Goal: Task Accomplishment & Management: Manage account settings

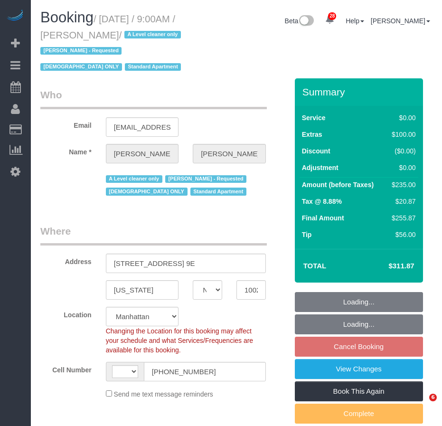
select select "NY"
select select "1"
select select "string:[GEOGRAPHIC_DATA]"
select select "string:stripe-pm_1FfUHP4VGloSiKo7jLMQ7GPI"
select select "number:89"
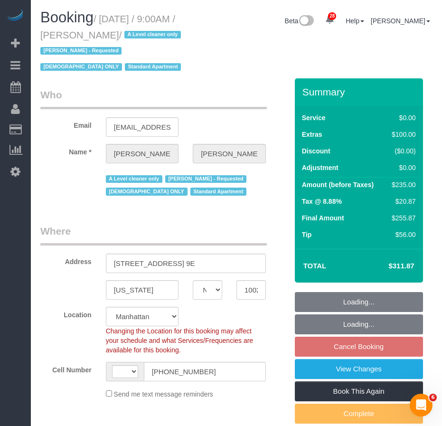
select select "number:71"
select select "number:15"
select select "number:5"
select select "object:1082"
select select "spot2"
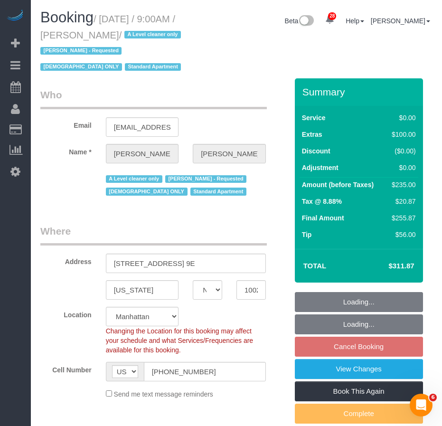
select select "1"
select select "object:1540"
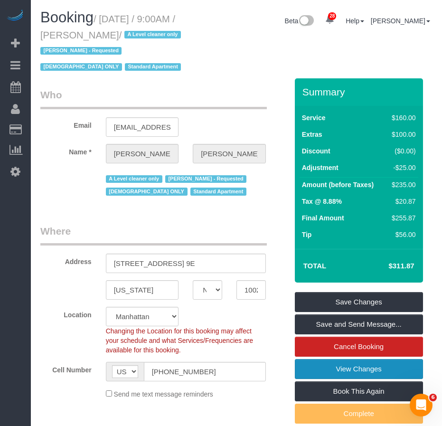
click at [325, 367] on link "View Changes" at bounding box center [359, 369] width 128 height 20
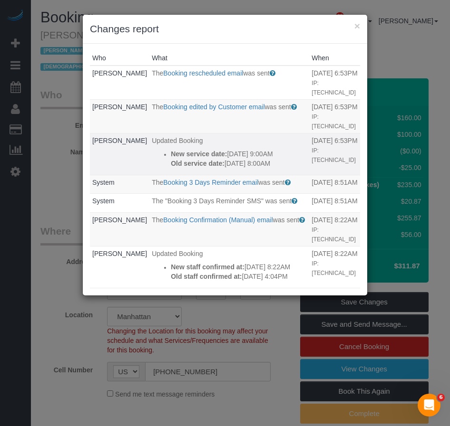
drag, startPoint x: 275, startPoint y: 166, endPoint x: 156, endPoint y: 157, distance: 119.1
click at [156, 157] on ul "New service date: 10/01/2025 9:00AM Old service date: 09/29/2025 8:00AM" at bounding box center [229, 158] width 155 height 19
copy div "New service date: 10/01/2025 9:00AM Old service date: 09/29/2025 8:00AM"
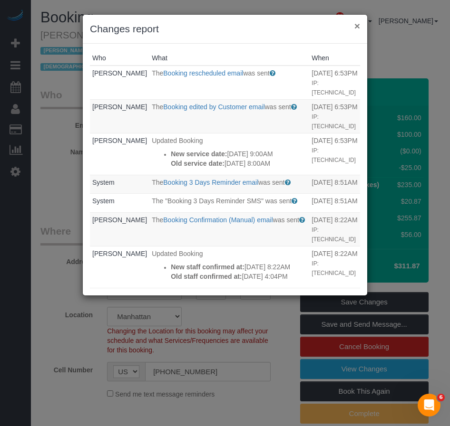
click at [356, 26] on button "×" at bounding box center [357, 26] width 6 height 10
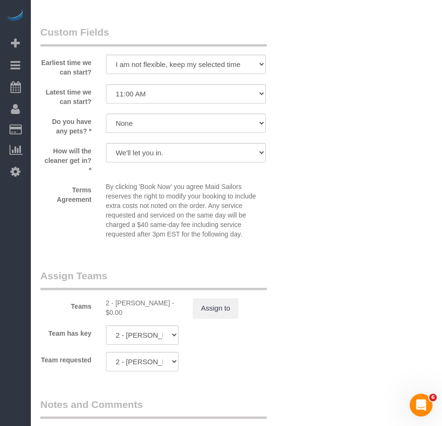
scroll to position [1141, 0]
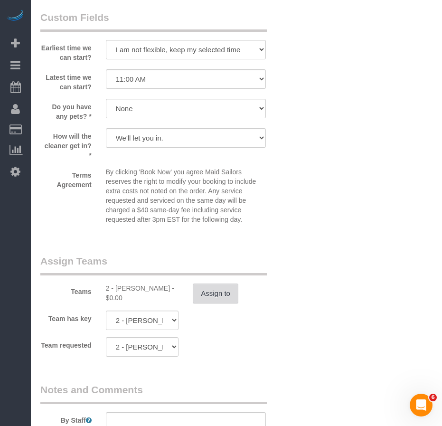
click at [216, 300] on button "Assign to" at bounding box center [216, 294] width 46 height 20
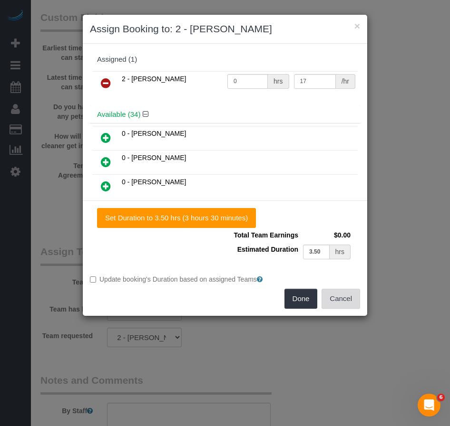
click at [343, 301] on button "Cancel" at bounding box center [340, 299] width 38 height 20
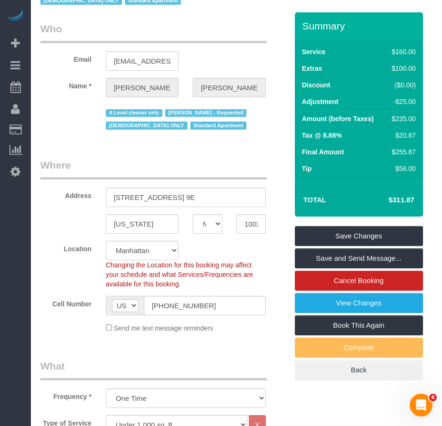
scroll to position [0, 0]
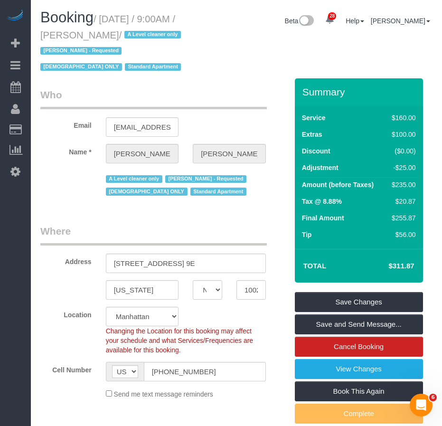
drag, startPoint x: 83, startPoint y: 35, endPoint x: 134, endPoint y: 36, distance: 50.9
click at [134, 36] on small "/ October 01, 2025 / 9:00AM / Valerie Popp / A Level cleaner only Eveling Merca…" at bounding box center [112, 43] width 144 height 59
copy small "Valerie Popp"
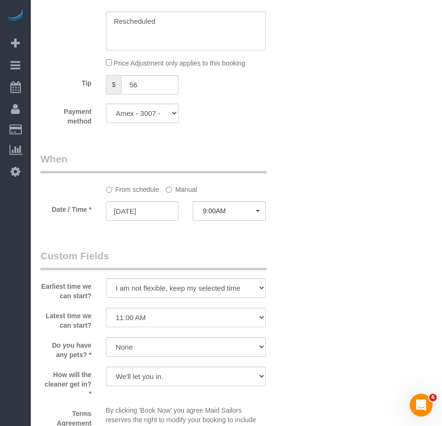
scroll to position [901, 0]
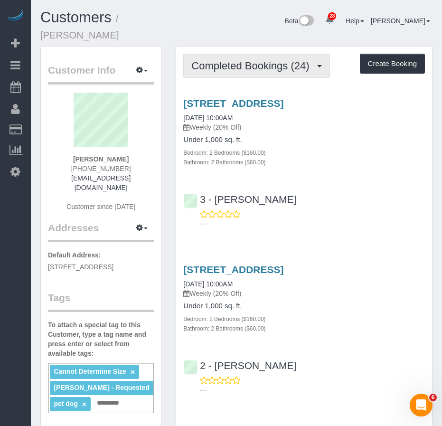
click at [235, 60] on span "Completed Bookings (24)" at bounding box center [253, 66] width 123 height 12
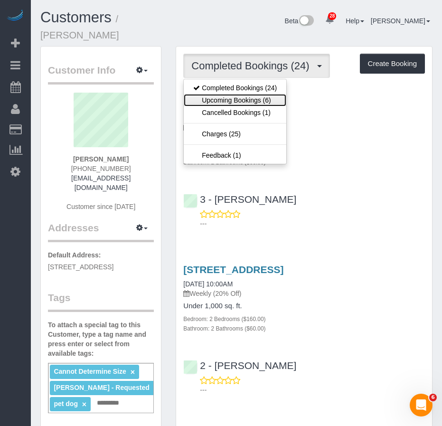
click at [219, 94] on link "Upcoming Bookings (6)" at bounding box center [235, 100] width 103 height 12
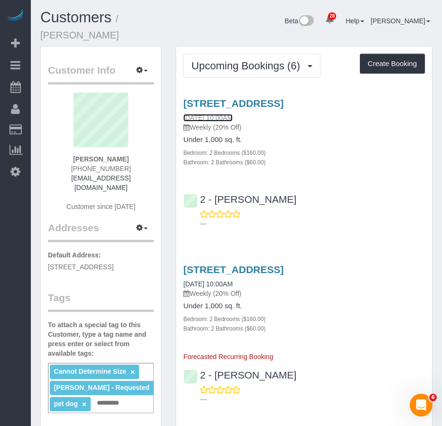
click at [216, 114] on link "10/01/2025 10:00AM" at bounding box center [207, 118] width 49 height 8
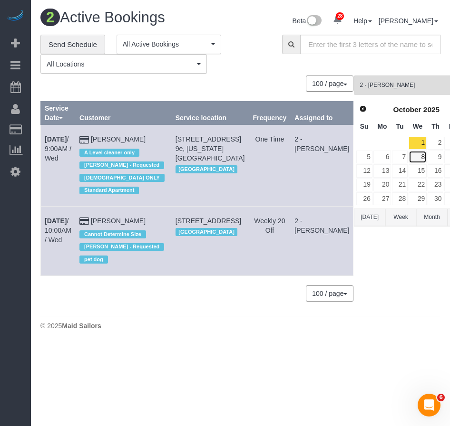
click at [408, 159] on link "8" at bounding box center [417, 157] width 18 height 13
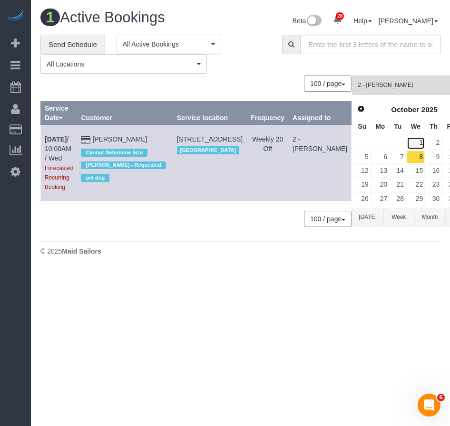
click at [406, 140] on link "1" at bounding box center [415, 143] width 18 height 13
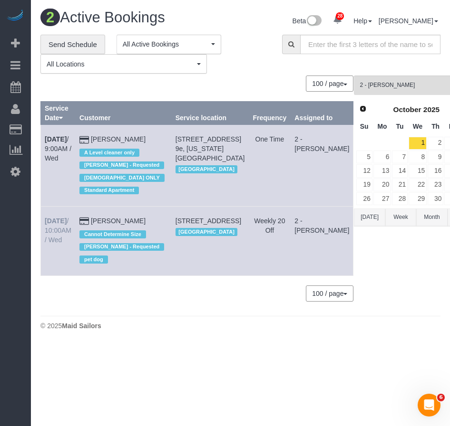
drag, startPoint x: 63, startPoint y: 240, endPoint x: 45, endPoint y: 222, distance: 24.5
click at [45, 222] on td "Oct 1st / 10:00AM / Wed" at bounding box center [58, 241] width 35 height 69
copy link "Oct 1st / 10:00AM / Wed"
click at [408, 159] on link "8" at bounding box center [417, 157] width 18 height 13
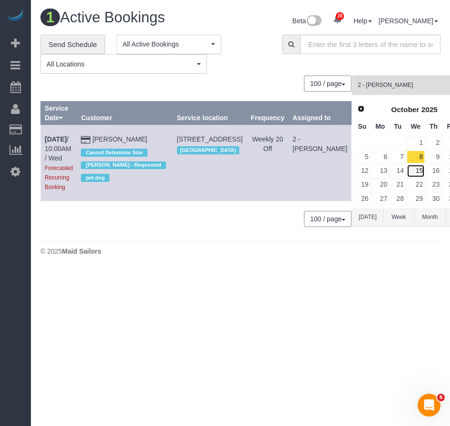
click at [406, 171] on link "15" at bounding box center [415, 170] width 18 height 13
click at [406, 145] on link "1" at bounding box center [415, 143] width 18 height 13
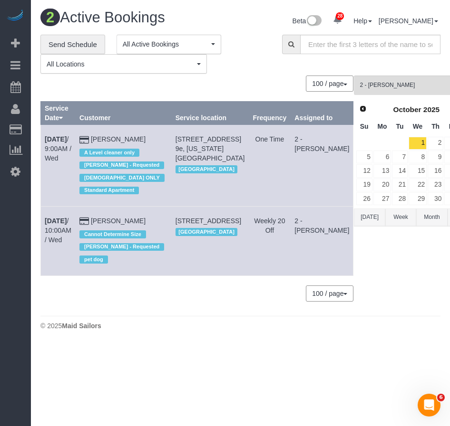
drag, startPoint x: 177, startPoint y: 353, endPoint x: 171, endPoint y: 318, distance: 35.3
click at [178, 351] on body "28 Beta Your Notifications You have 0 alerts × You have 1 to charge for 09/25/2…" at bounding box center [225, 213] width 450 height 426
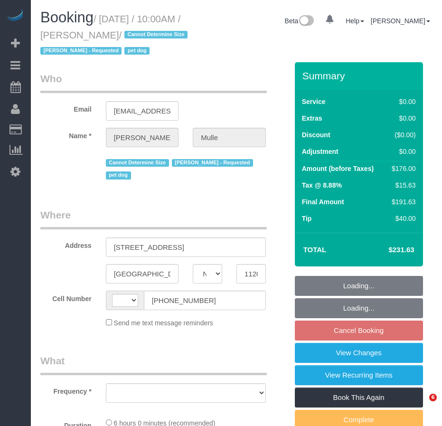
select select "NY"
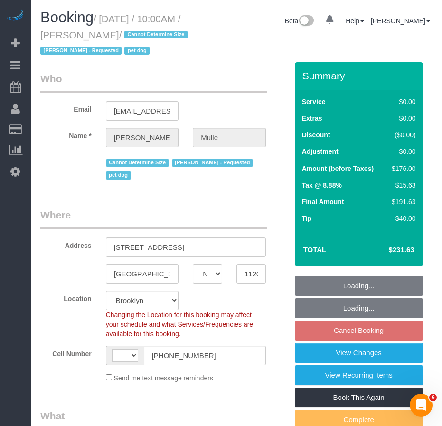
select select "string:[GEOGRAPHIC_DATA]"
select select "string:stripe-pm_1R9IgE4VGloSiKo7xddHSj1H"
select select "number:58"
select select "number:76"
select select "number:13"
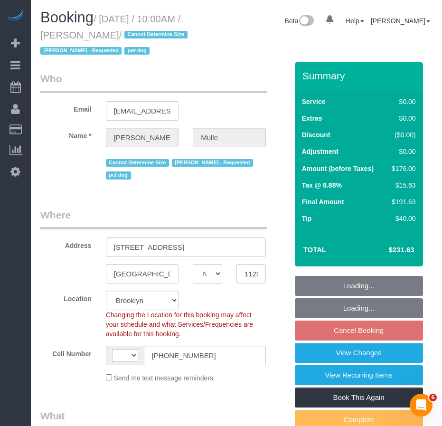
select select "number:6"
select select "object:1075"
select select "2"
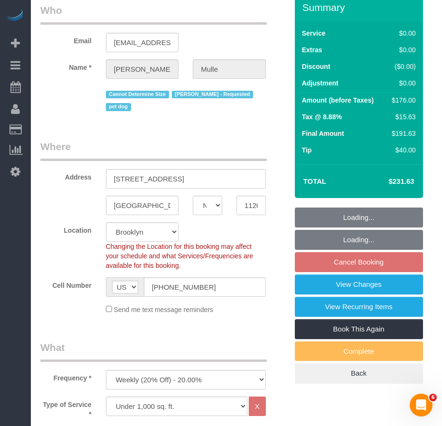
select select "spot3"
select select "2"
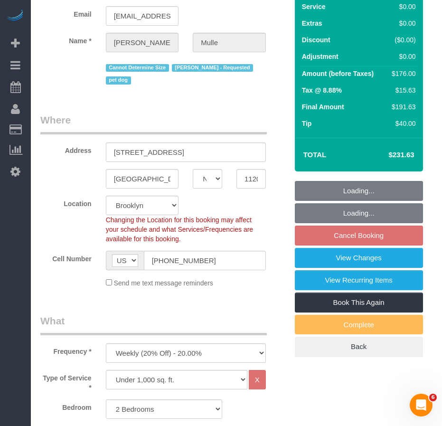
select select "object:1503"
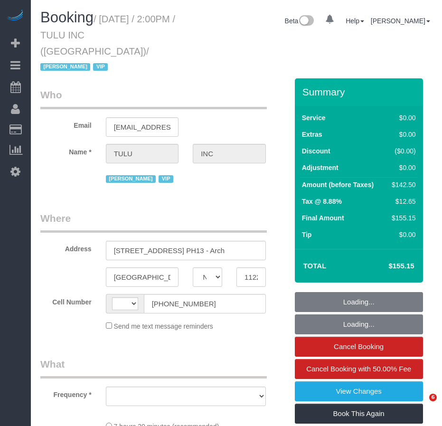
select select "NY"
select select "object:485"
select select "number:89"
select select "number:90"
select select "number:15"
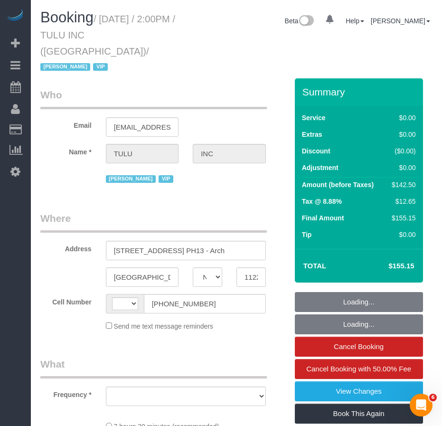
select select "number:5"
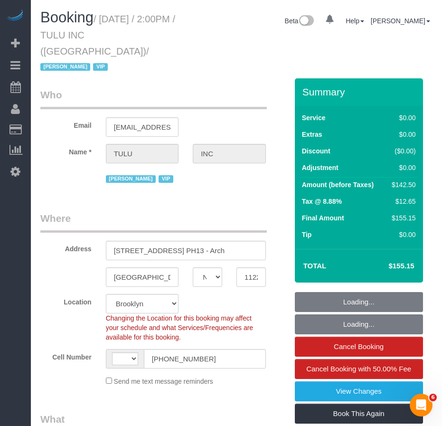
select select "object:711"
select select "string:[GEOGRAPHIC_DATA]"
select select "spot1"
select select "3"
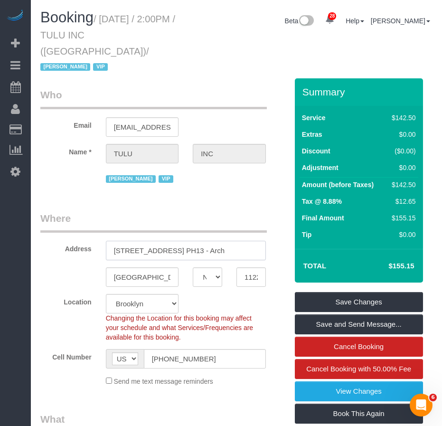
drag, startPoint x: 114, startPoint y: 233, endPoint x: 242, endPoint y: 233, distance: 127.8
click at [242, 241] on input "[STREET_ADDRESS] PH13 - Arch" at bounding box center [186, 250] width 160 height 19
